Goal: Navigation & Orientation: Find specific page/section

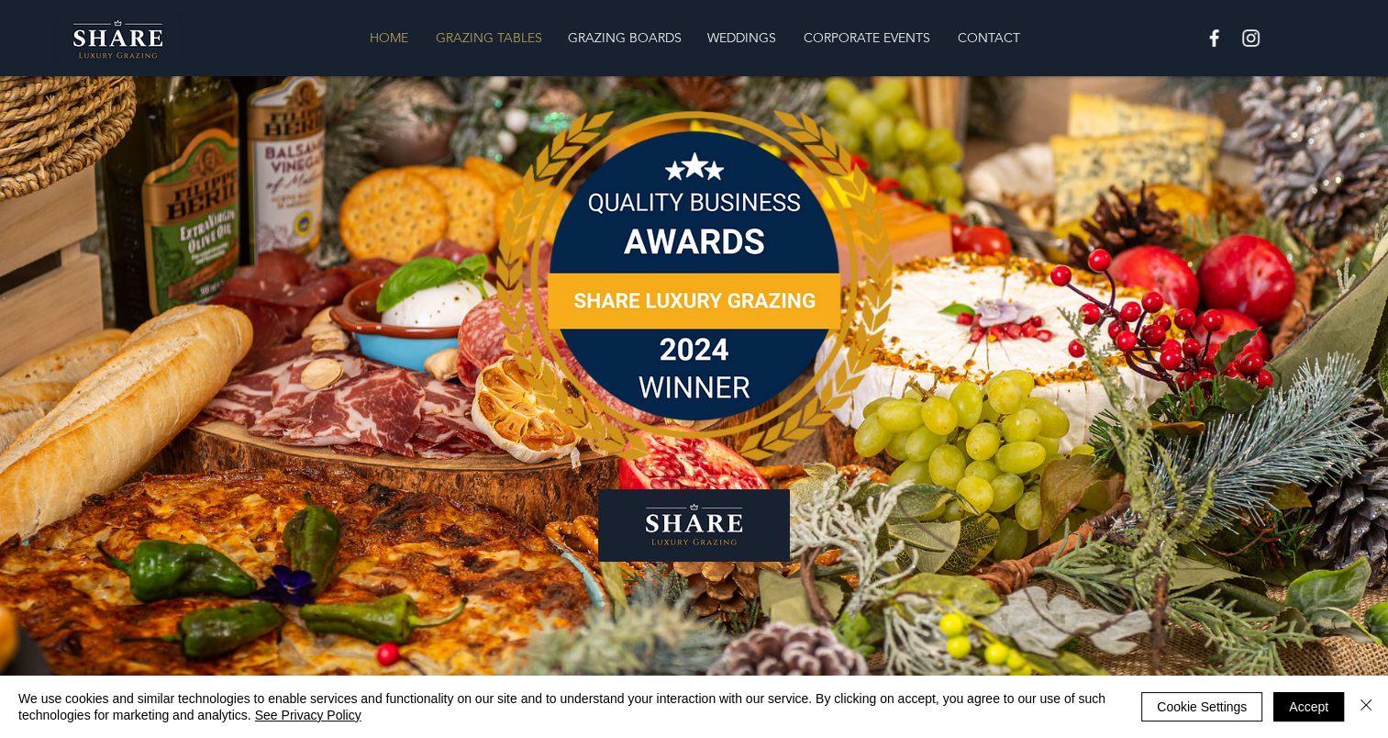
click at [505, 29] on p "GRAZING TABLES" at bounding box center [489, 37] width 125 height 37
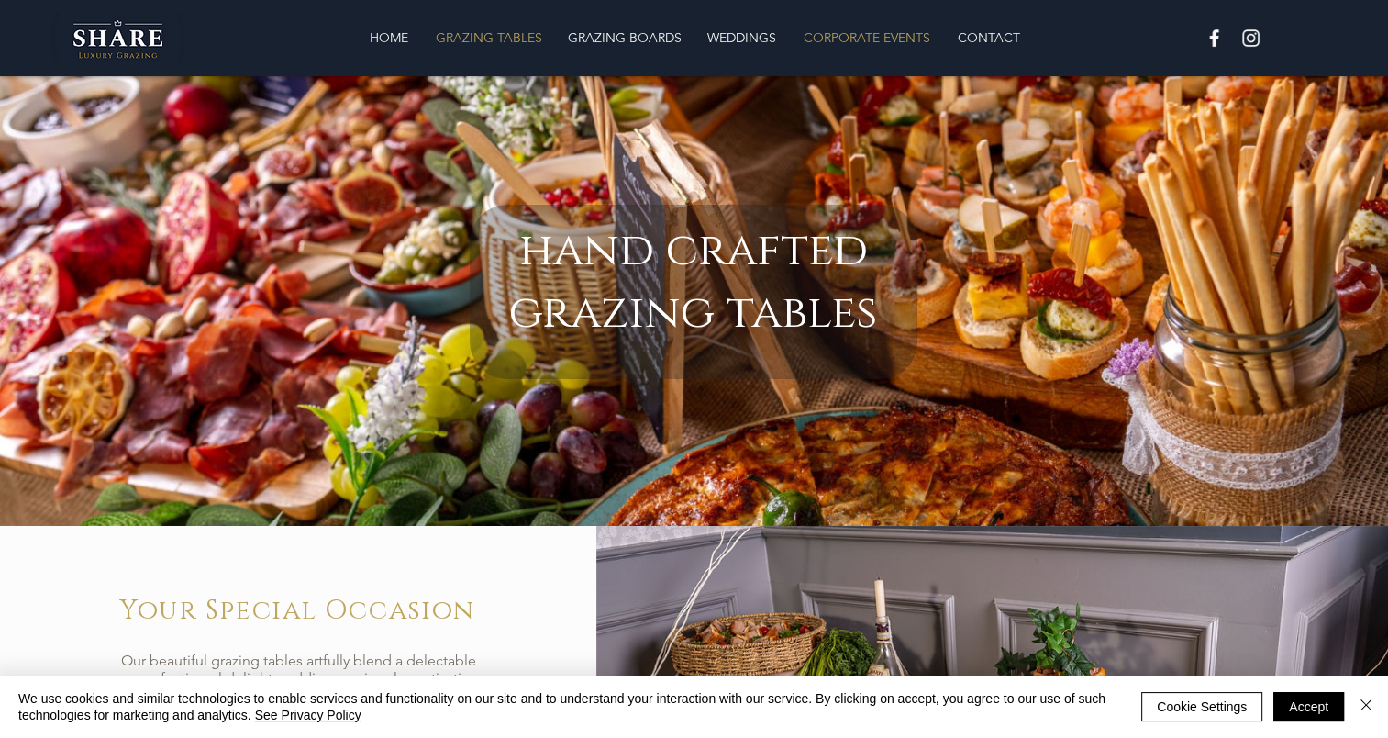
click at [884, 26] on p "CORPORATE EVENTS" at bounding box center [866, 37] width 145 height 37
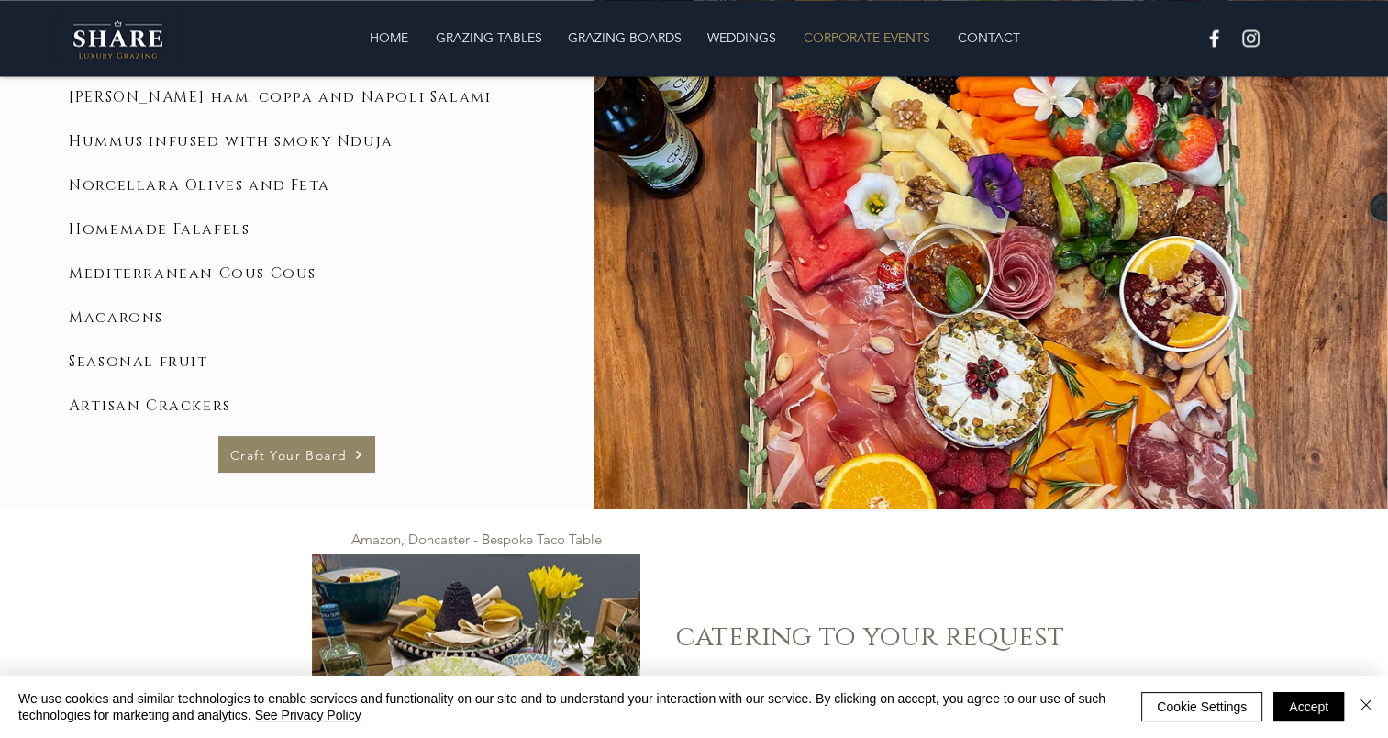
scroll to position [2823, 0]
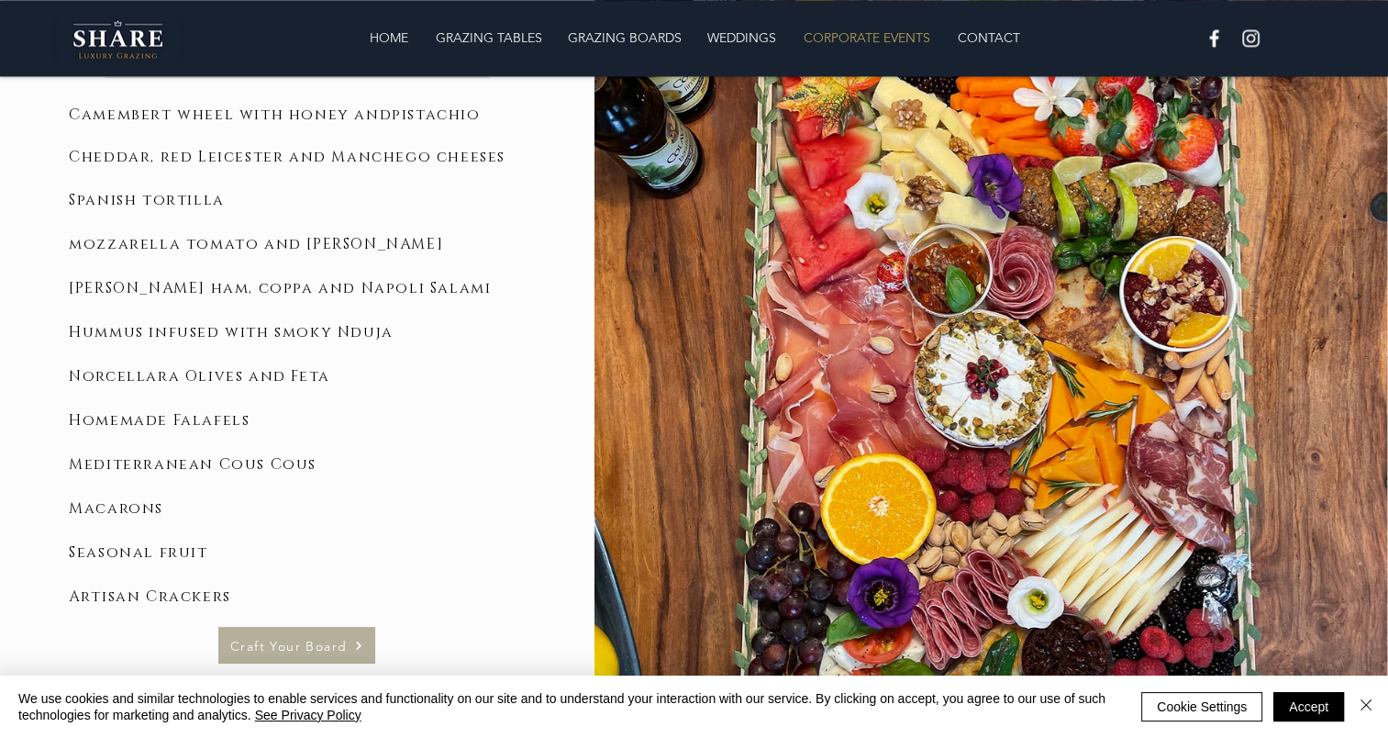
click at [267, 650] on span "Craft Your Board" at bounding box center [288, 645] width 117 height 17
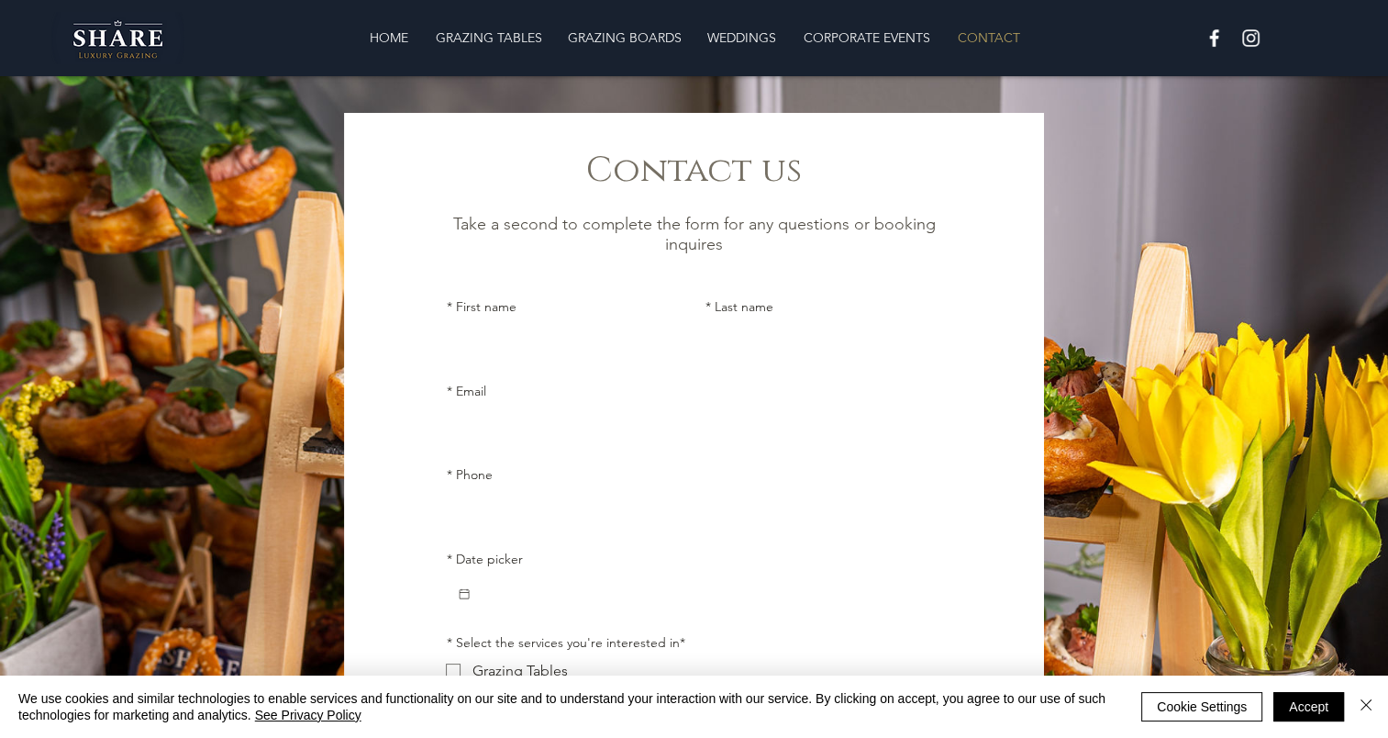
click at [60, 380] on img "main content" at bounding box center [694, 587] width 1388 height 1023
click at [826, 35] on p "CORPORATE EVENTS" at bounding box center [866, 37] width 145 height 37
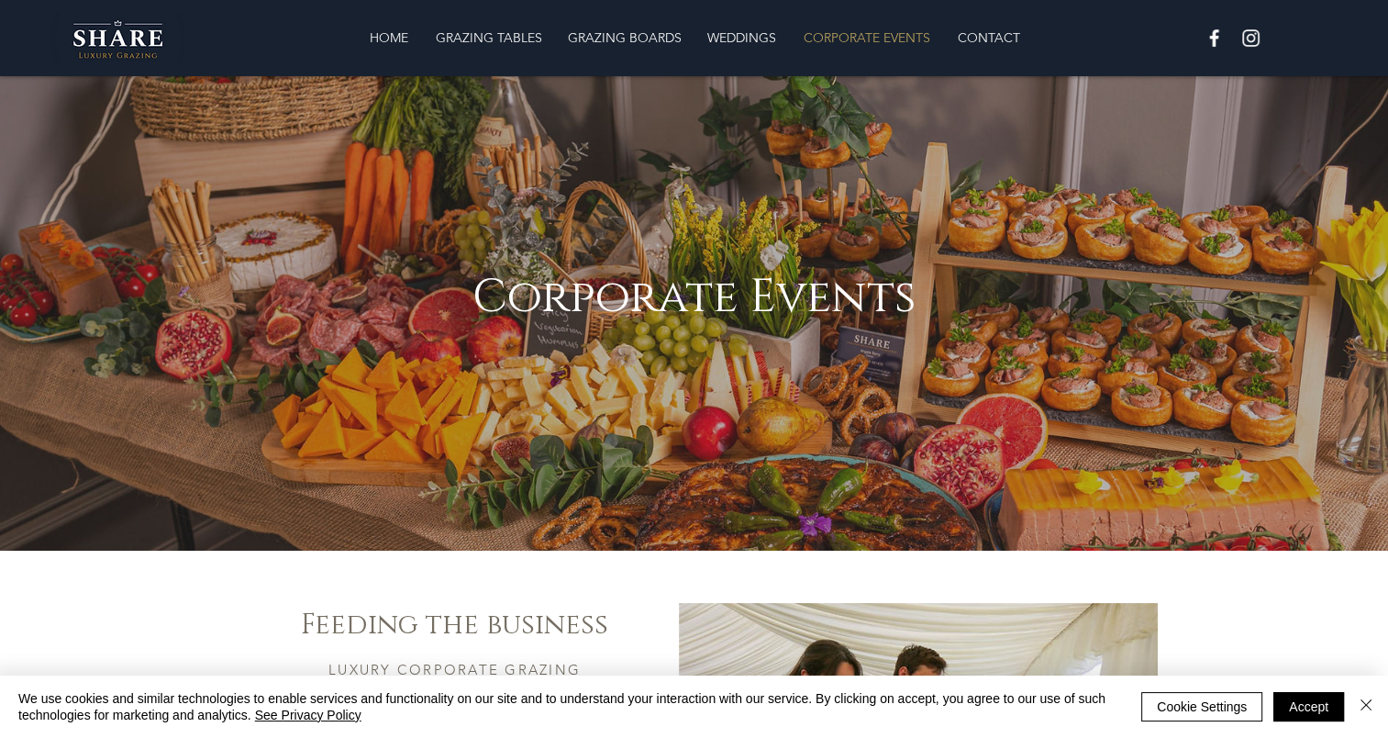
click at [348, 233] on img "main content" at bounding box center [694, 313] width 1388 height 474
